Goal: Task Accomplishment & Management: Use online tool/utility

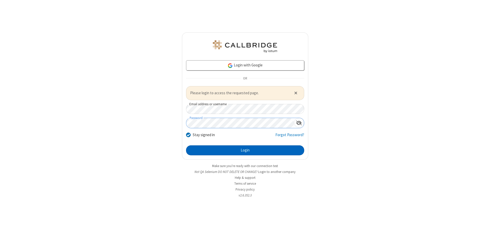
click at [245, 150] on button "Login" at bounding box center [245, 150] width 118 height 10
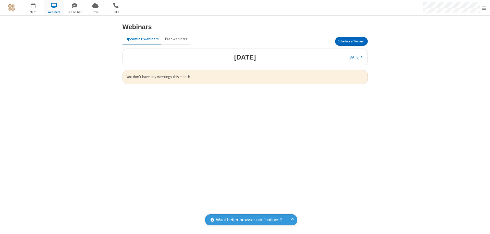
click at [351, 41] on button "Schedule a Webinar" at bounding box center [351, 41] width 33 height 9
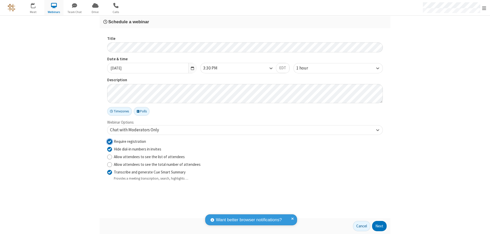
click at [110, 141] on input "Require registration" at bounding box center [109, 141] width 5 height 5
checkbox input "false"
click at [380, 226] on button "Next" at bounding box center [379, 226] width 15 height 10
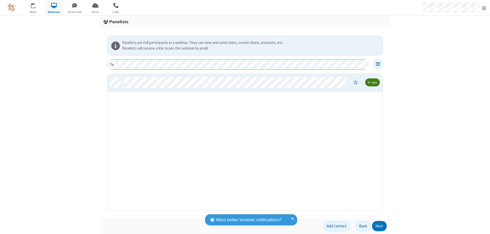
scroll to position [133, 271]
click at [380, 226] on button "Next" at bounding box center [379, 226] width 15 height 10
